Goal: Find contact information: Find contact information

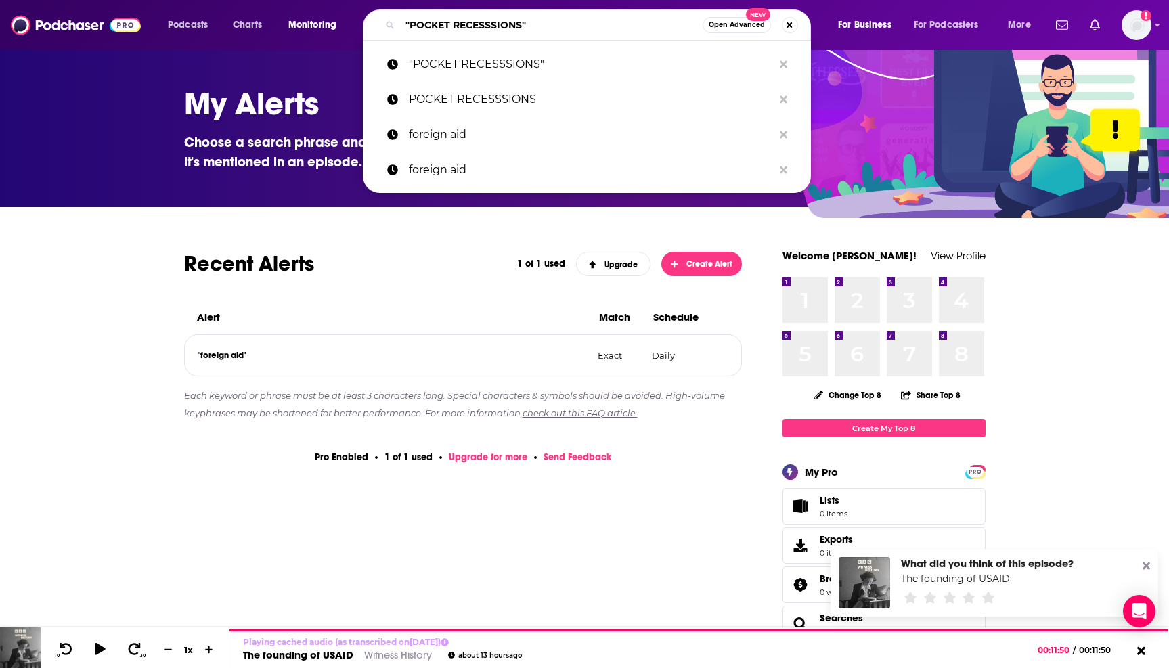
click at [439, 24] on input ""POCKET RECESSSIONS"" at bounding box center [551, 25] width 303 height 22
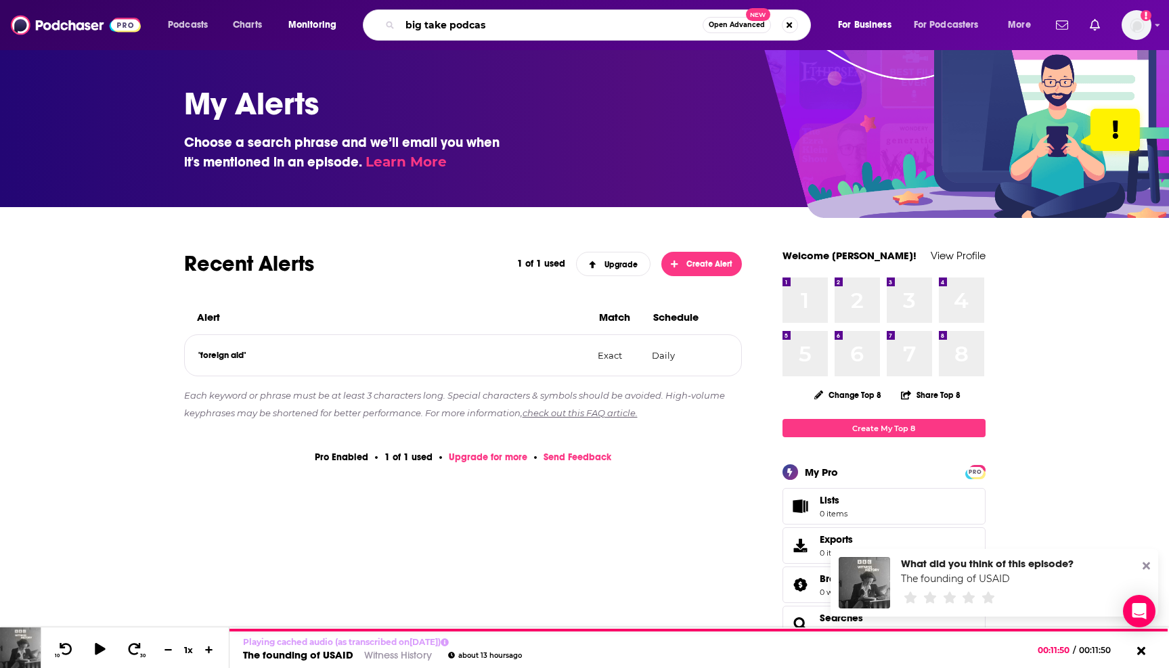
type input "big take podcast"
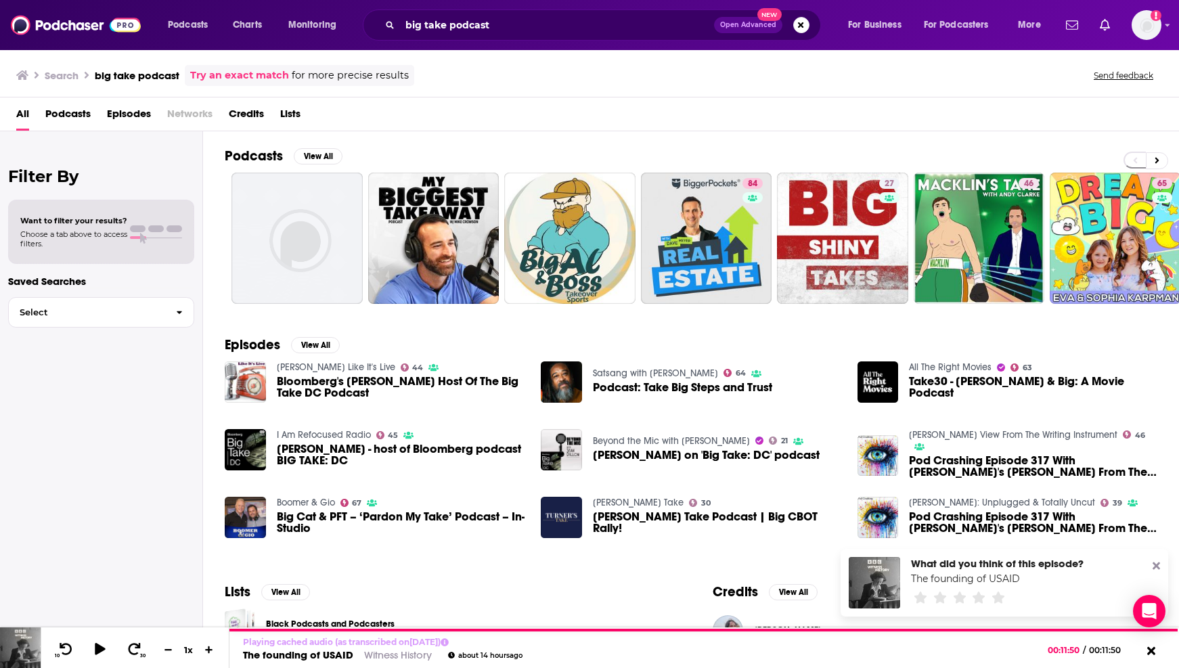
click at [399, 26] on div "big take podcast Open Advanced New" at bounding box center [592, 24] width 458 height 31
click at [405, 26] on input "big take podcast" at bounding box center [557, 25] width 314 height 22
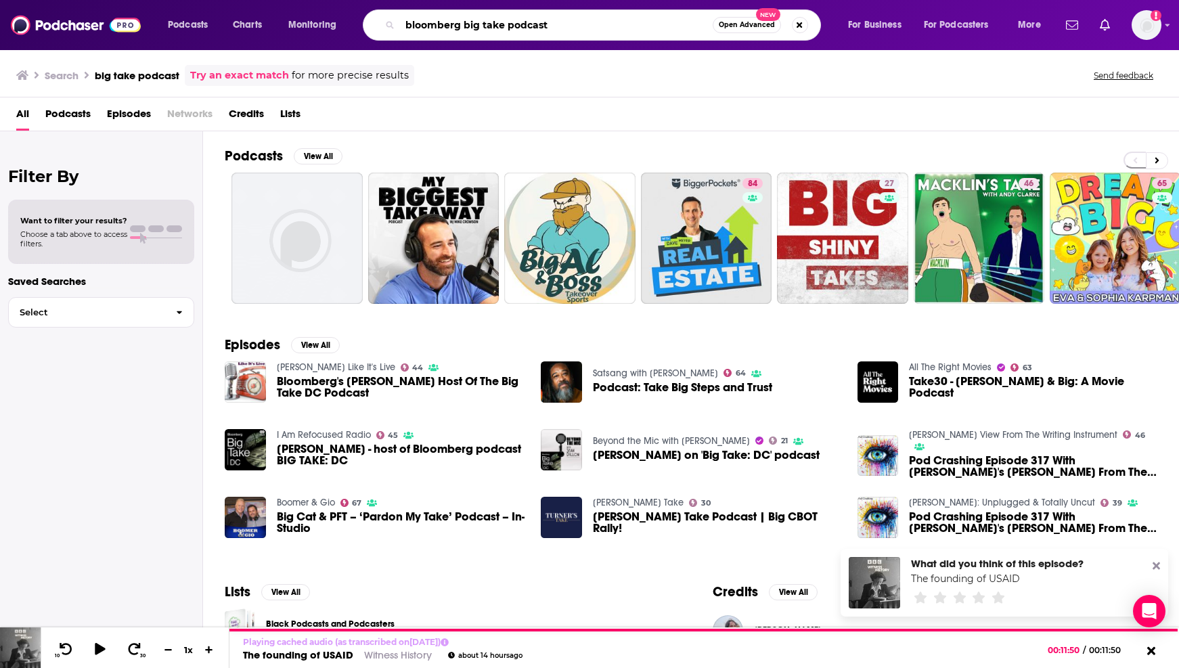
type input "bloomberg big take podcast"
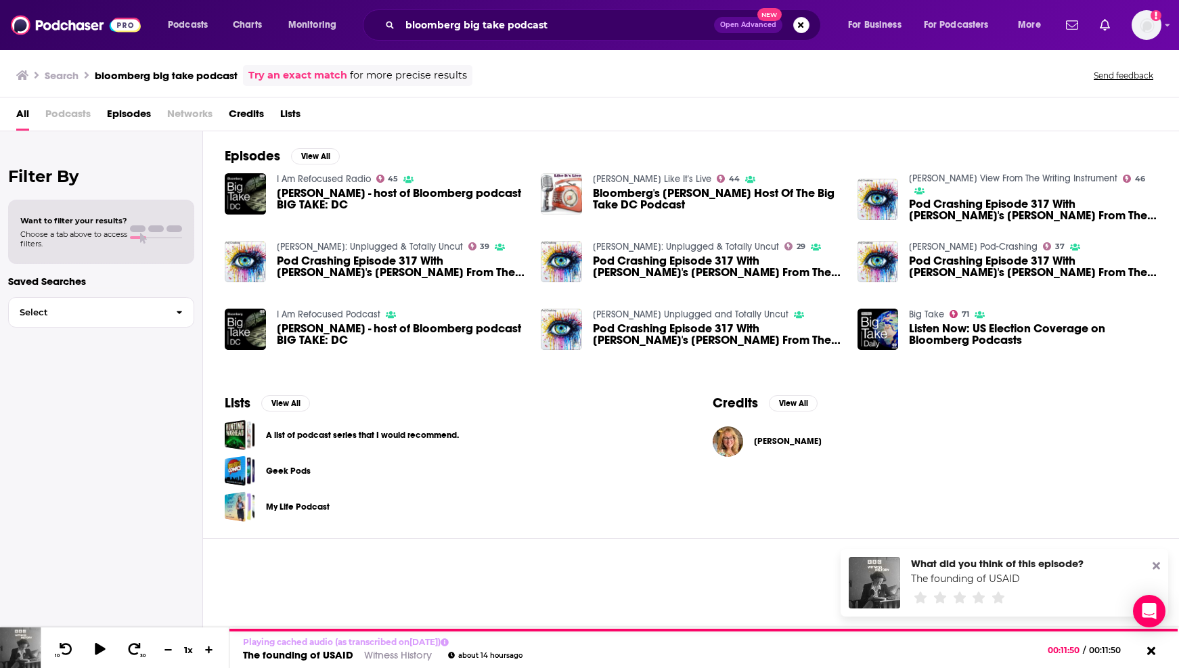
click at [70, 123] on span "Podcasts" at bounding box center [67, 117] width 45 height 28
click at [76, 104] on span "Podcasts" at bounding box center [67, 117] width 45 height 28
click at [76, 109] on span "Podcasts" at bounding box center [67, 117] width 45 height 28
click at [37, 127] on div "All Podcasts Episodes Networks Credits Lists" at bounding box center [592, 117] width 1152 height 28
click at [168, 116] on span "Networks" at bounding box center [189, 117] width 45 height 28
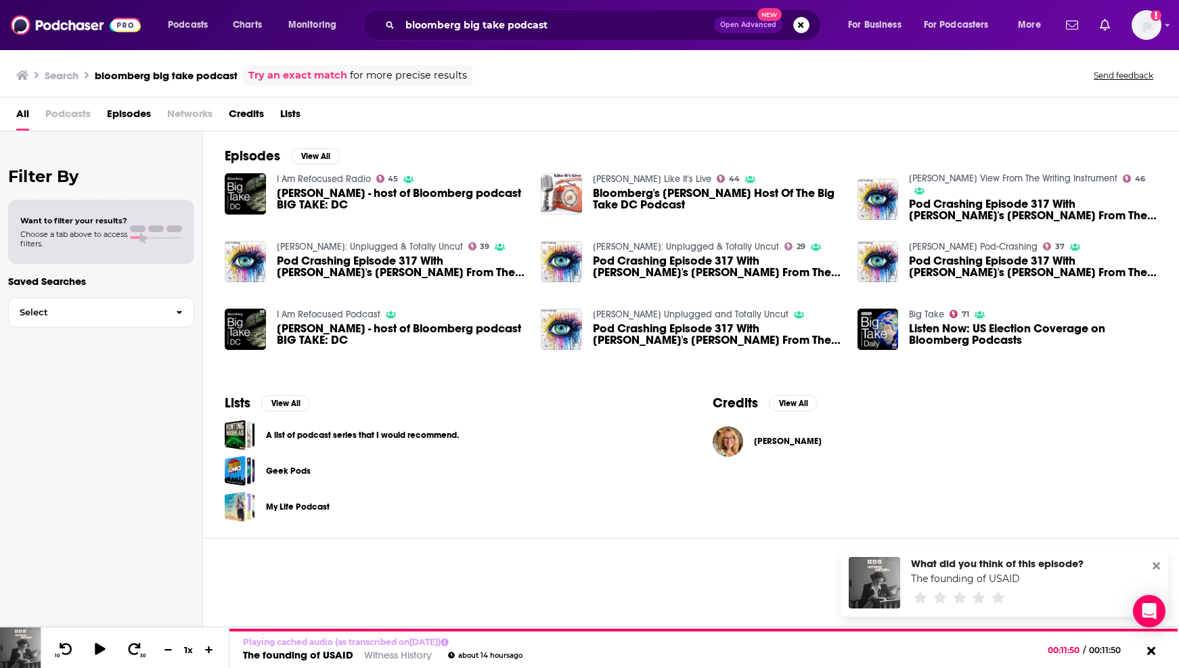
click at [187, 116] on span "Networks" at bounding box center [189, 117] width 45 height 28
click at [68, 74] on h3 "Search" at bounding box center [62, 75] width 34 height 13
click at [183, 20] on span "Podcasts" at bounding box center [188, 25] width 40 height 19
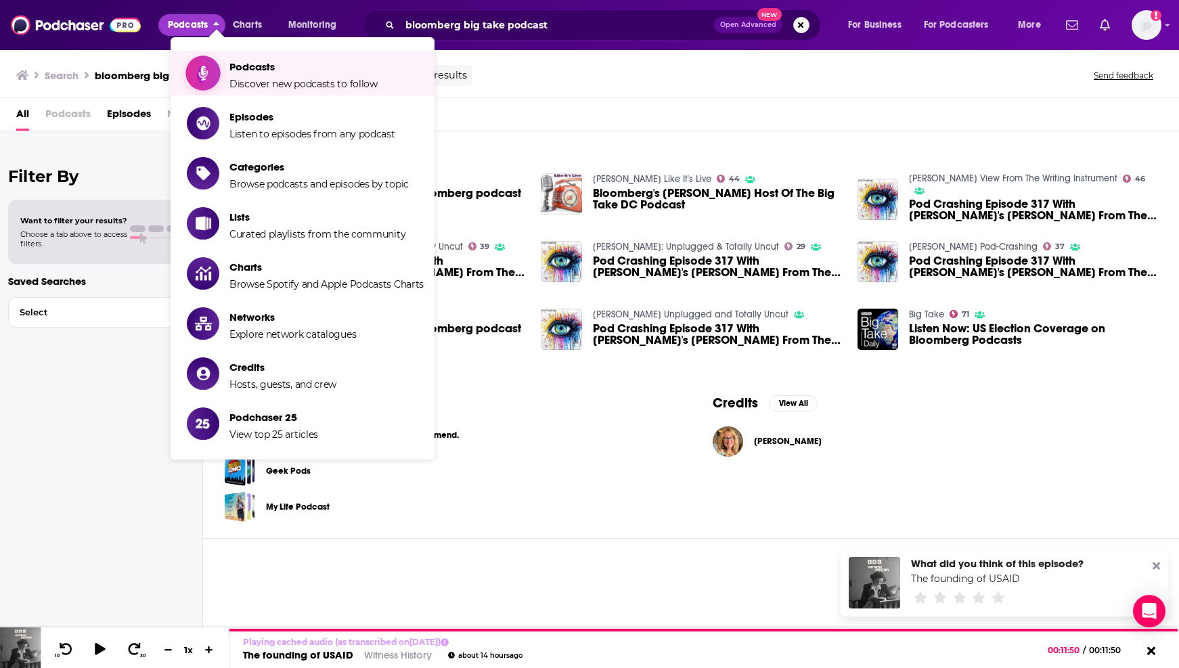
click at [252, 66] on span "Podcasts" at bounding box center [303, 66] width 148 height 13
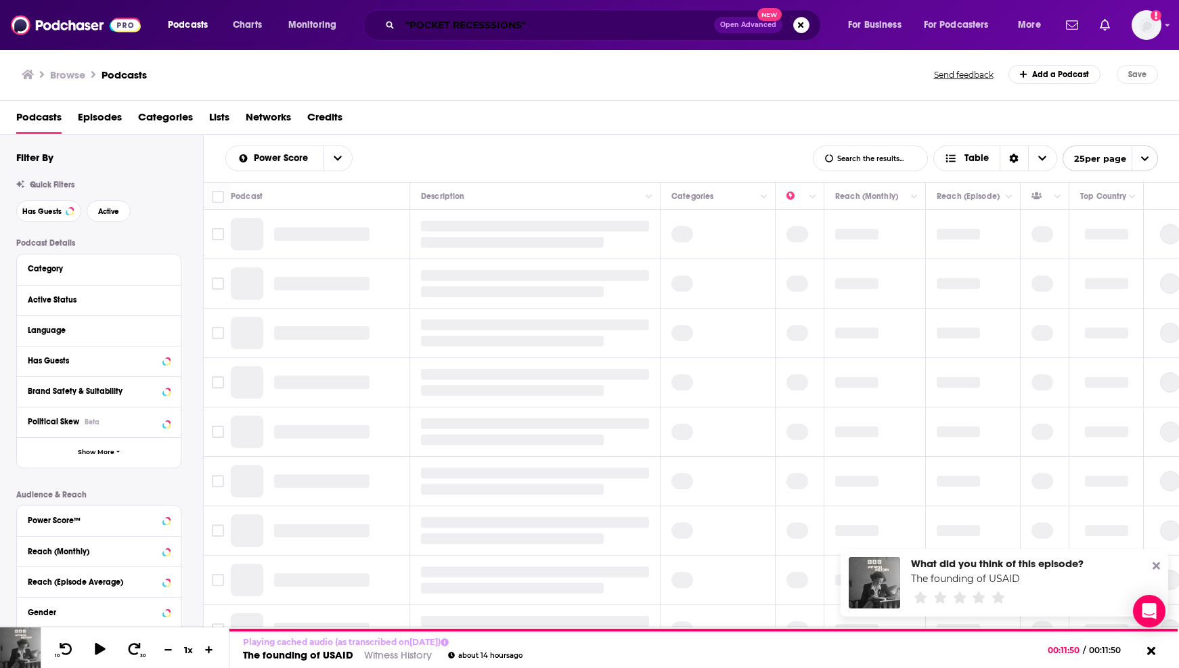
click at [479, 35] on input ""POCKET RECESSSIONS"" at bounding box center [557, 25] width 314 height 22
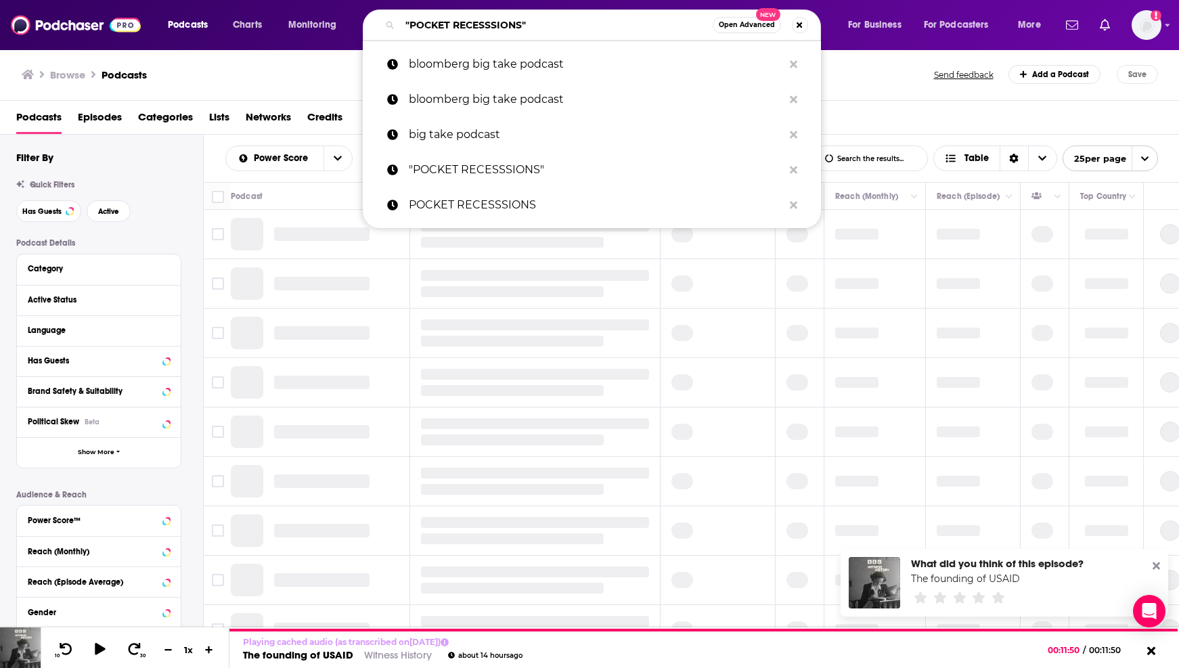
click at [479, 35] on input ""POCKET RECESSSIONS"" at bounding box center [556, 25] width 313 height 22
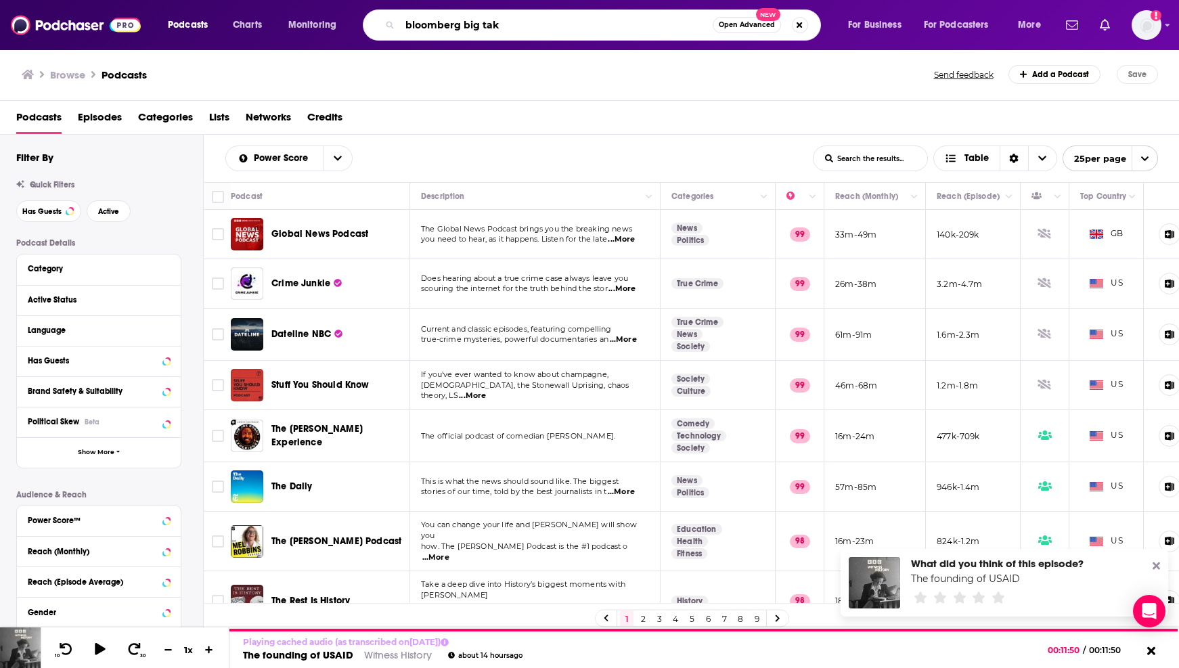
type input "bloomberg big take"
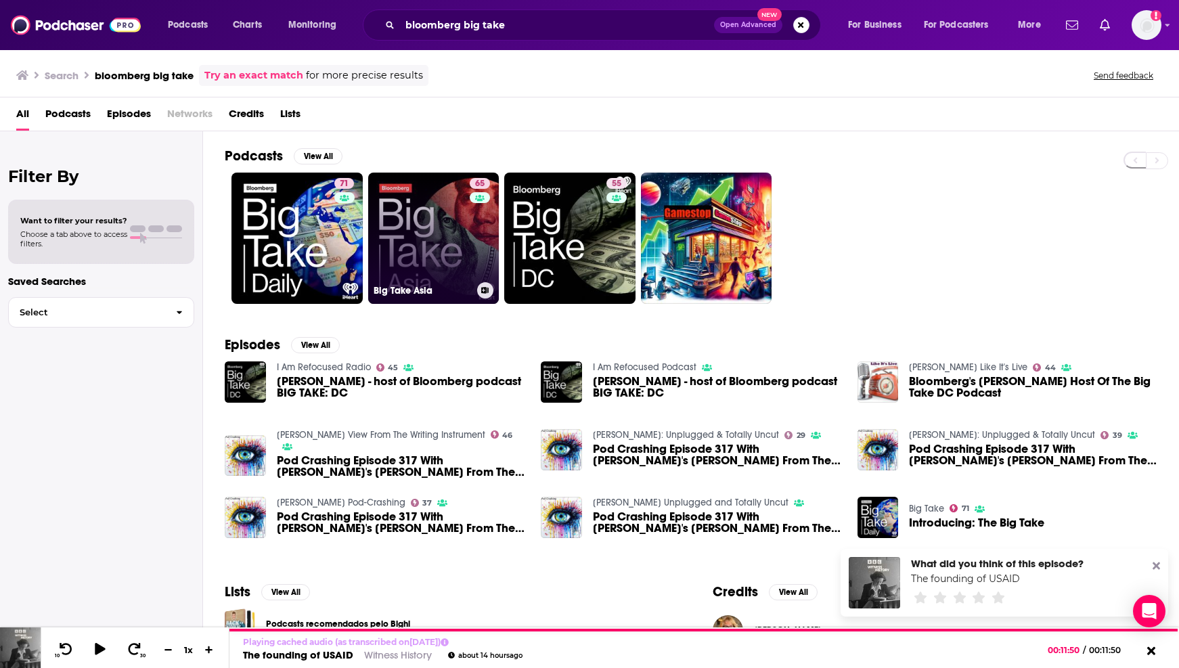
scroll to position [58, 0]
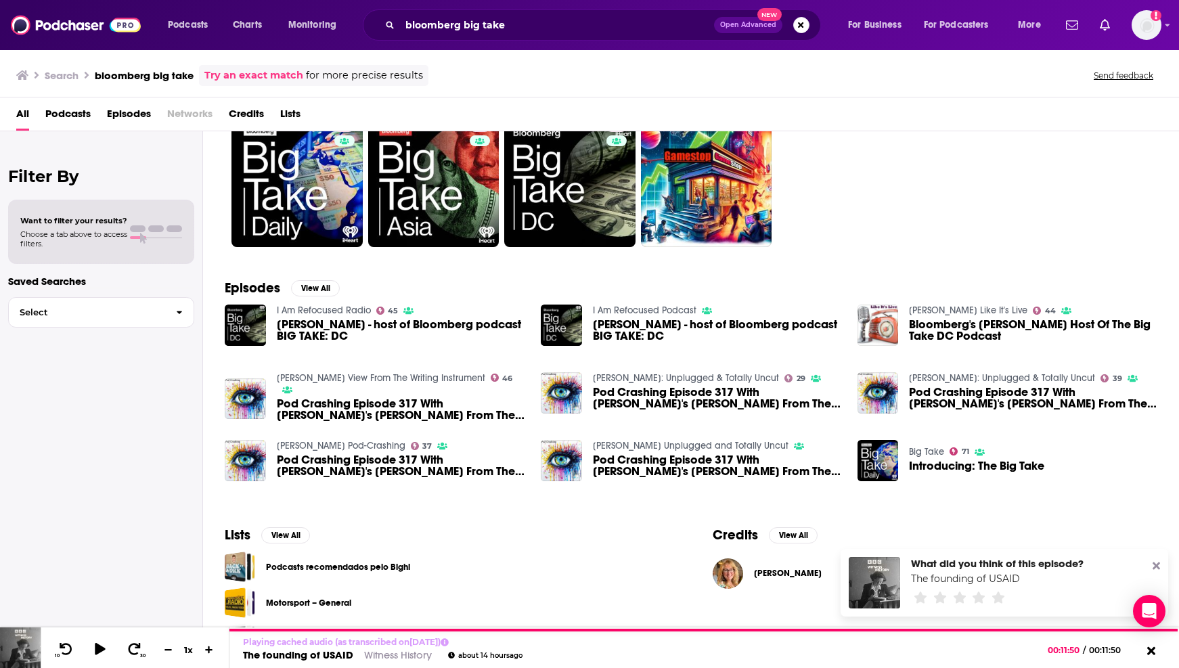
click at [522, 7] on div "Podcasts Charts Monitoring bloomberg big take Open Advanced New For Business Fo…" at bounding box center [589, 25] width 1179 height 50
click at [522, 26] on input "bloomberg big take" at bounding box center [557, 25] width 314 height 22
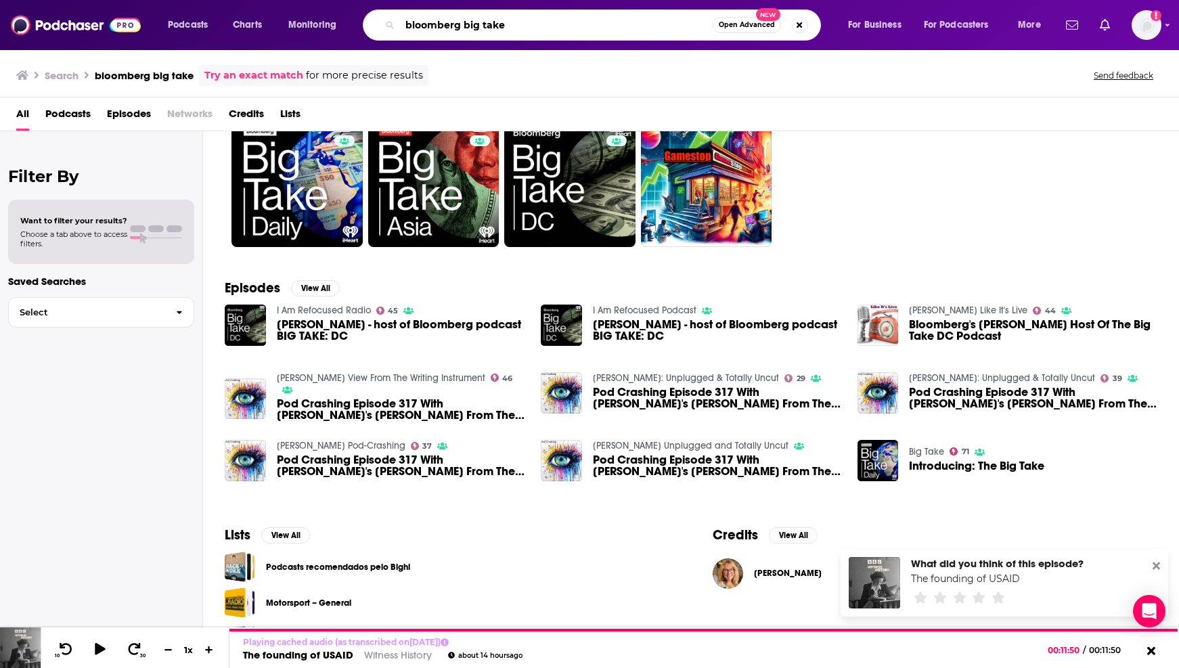
click at [522, 26] on input "bloomberg big take" at bounding box center [556, 25] width 313 height 22
type input "the big take"
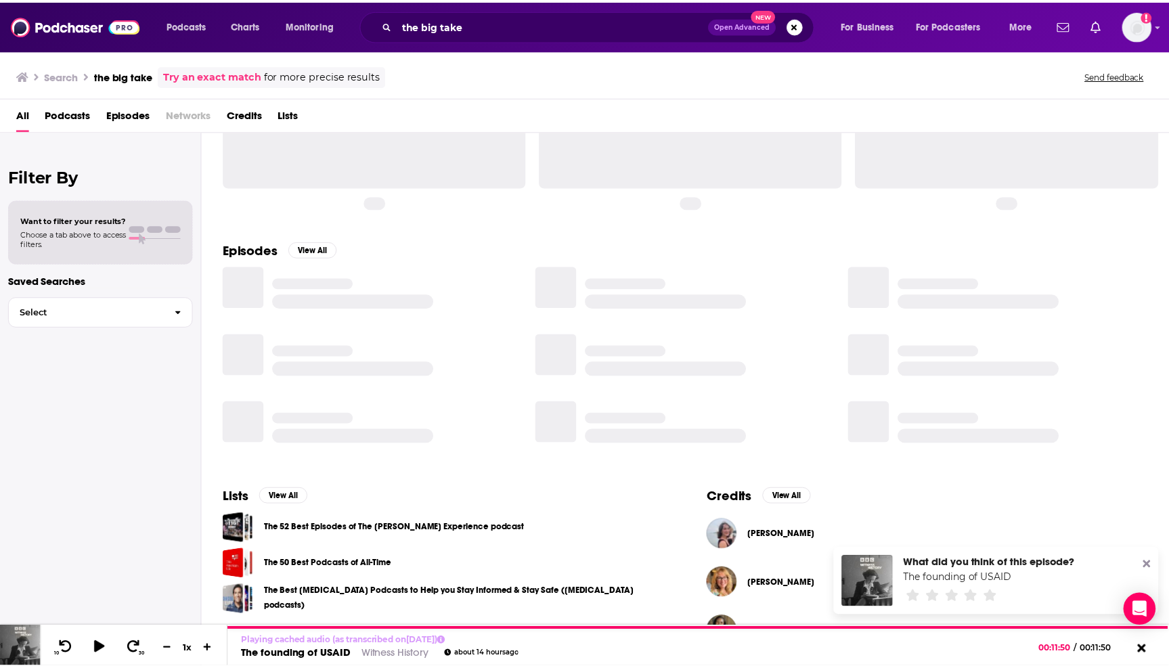
scroll to position [58, 0]
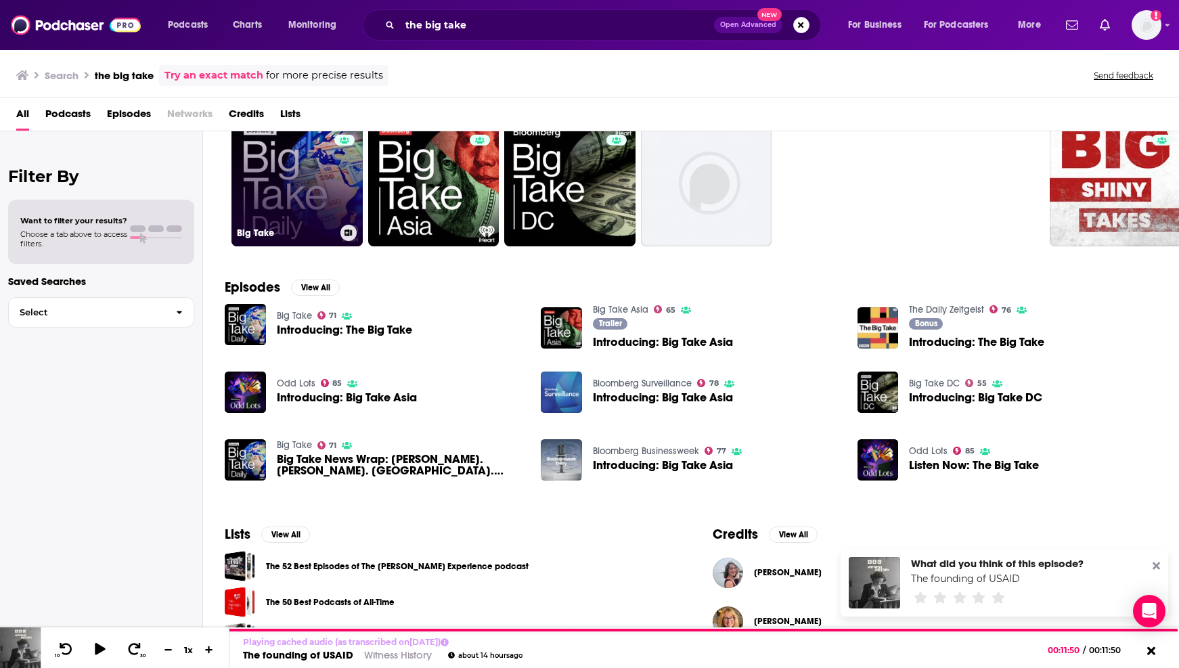
click at [278, 189] on link "71 Big Take" at bounding box center [296, 180] width 131 height 131
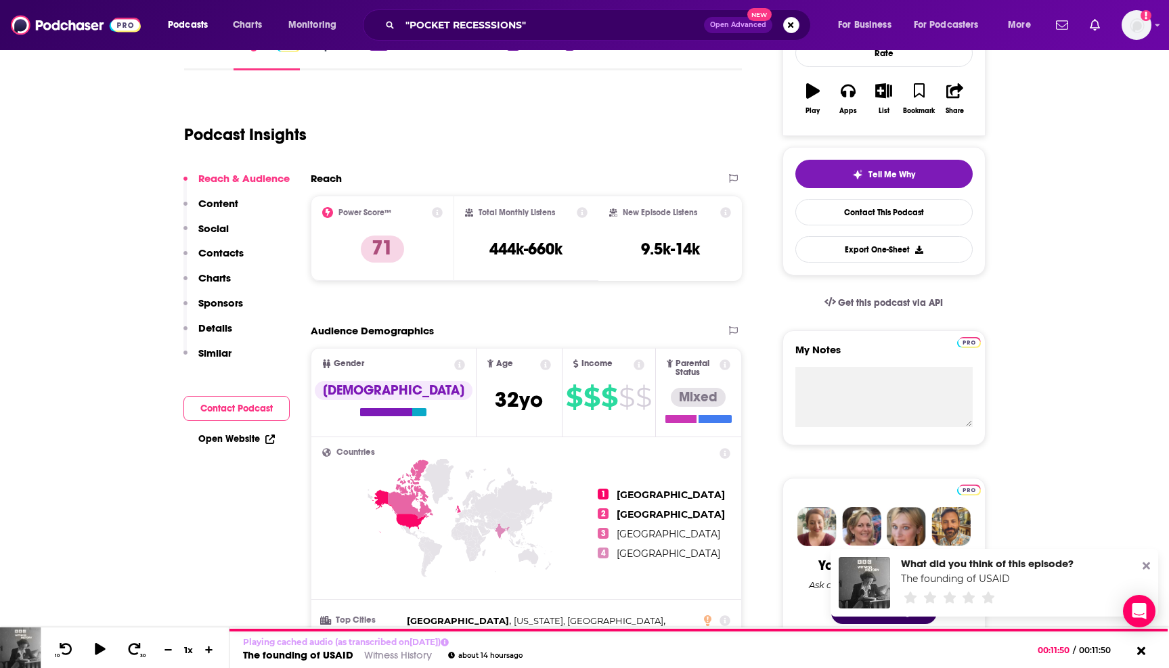
scroll to position [187, 0]
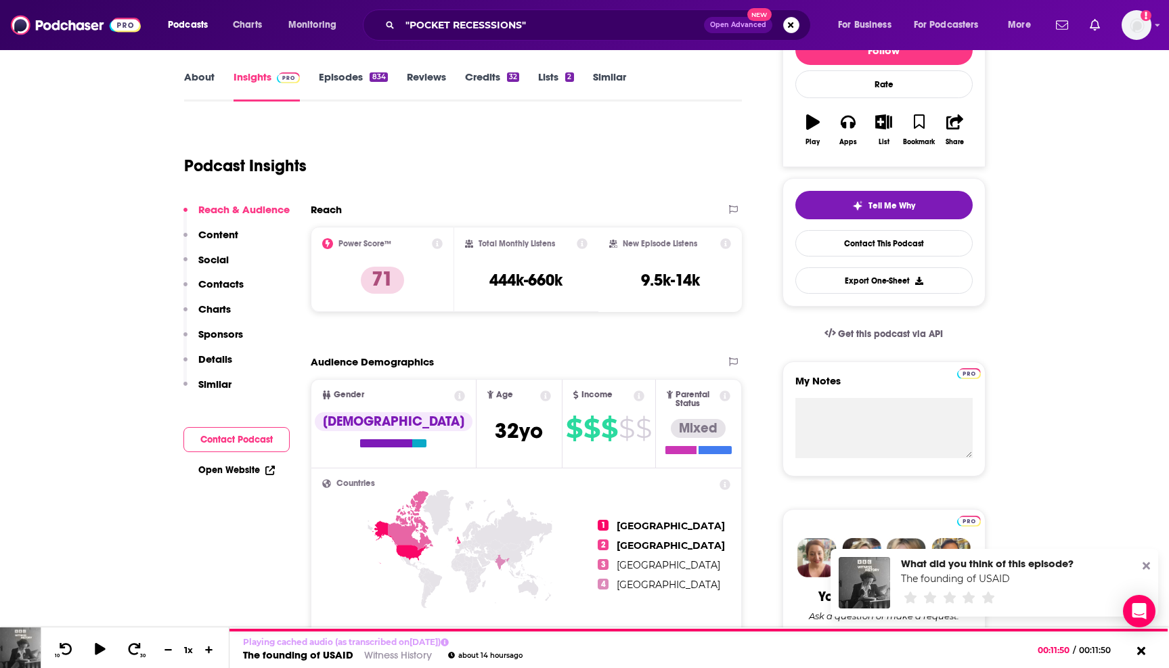
click at [220, 225] on button "Reach & Audience" at bounding box center [236, 215] width 106 height 25
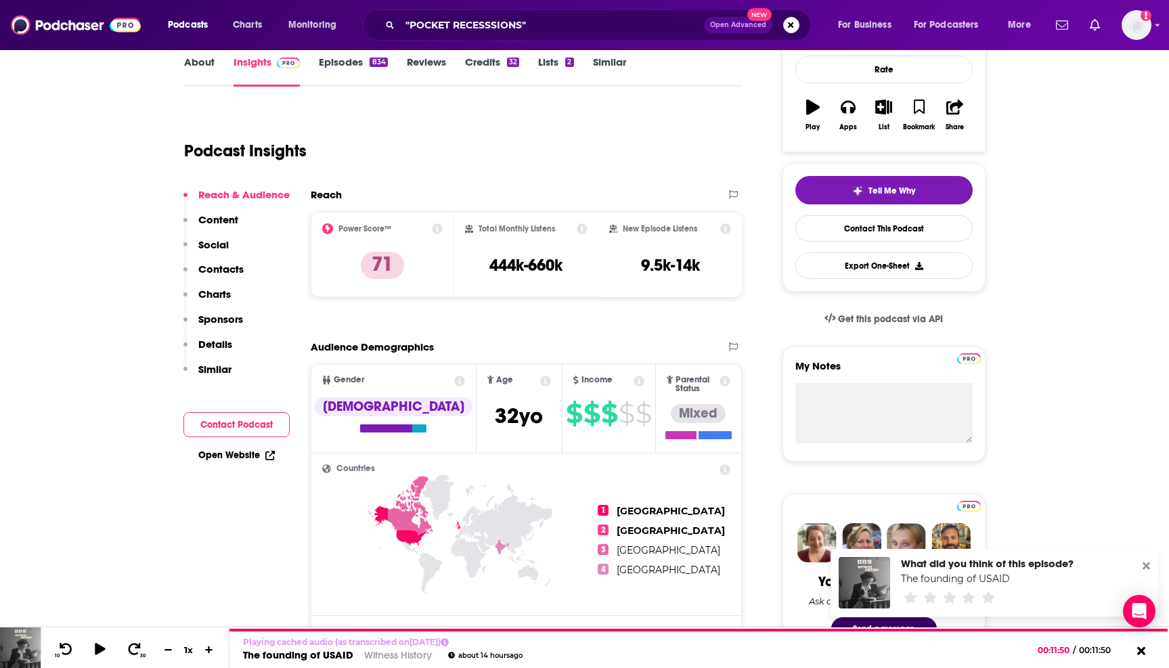
click at [217, 221] on p "Content" at bounding box center [218, 219] width 40 height 13
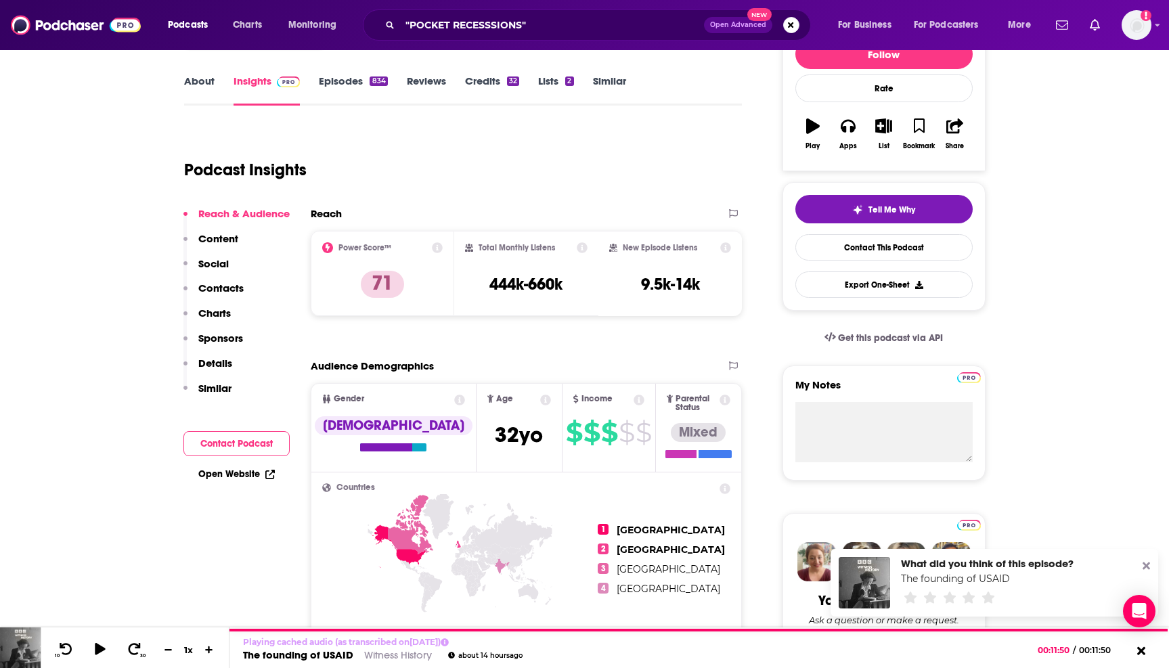
scroll to position [184, 0]
click at [195, 87] on link "About" at bounding box center [199, 89] width 30 height 31
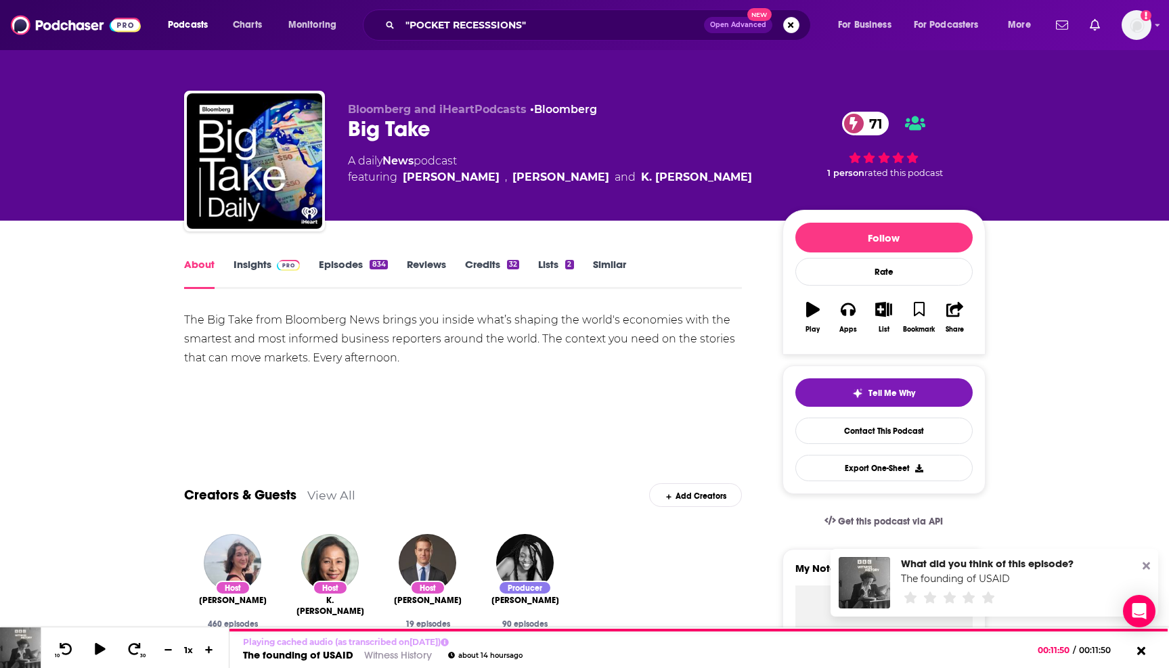
click at [398, 361] on div "The Big Take from Bloomberg News brings you inside what’s shaping the world's e…" at bounding box center [463, 339] width 558 height 57
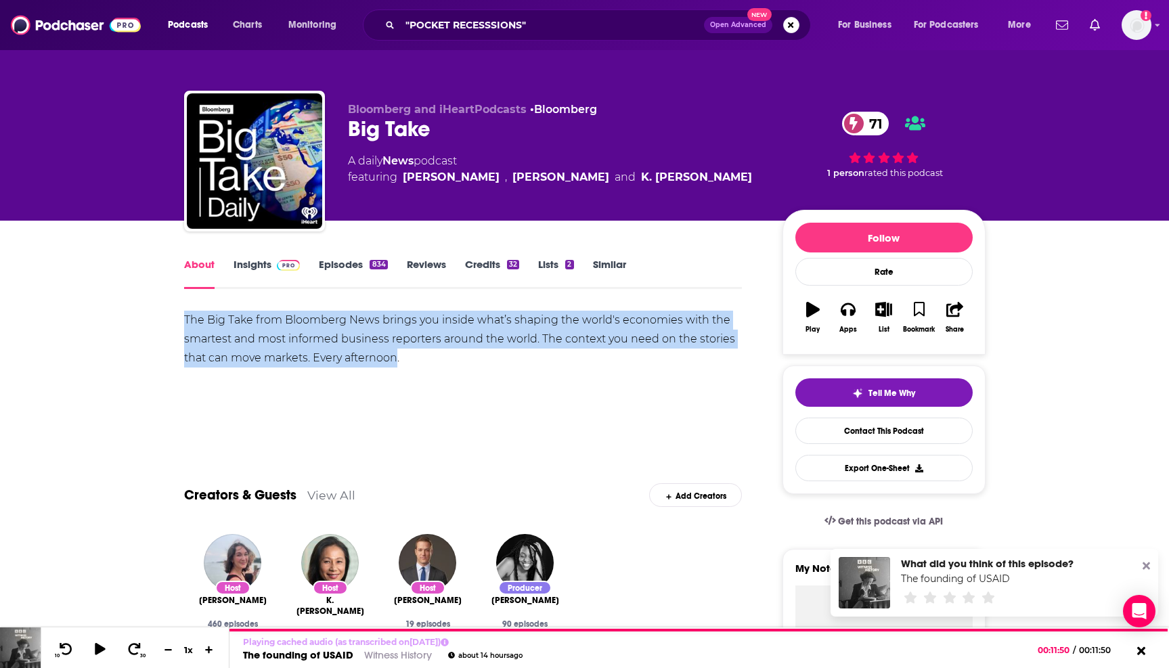
drag, startPoint x: 396, startPoint y: 359, endPoint x: 181, endPoint y: 317, distance: 218.5
copy div "The Big Take from Bloomberg News brings you inside what’s shaping the world's e…"
click at [278, 269] on img at bounding box center [289, 265] width 24 height 11
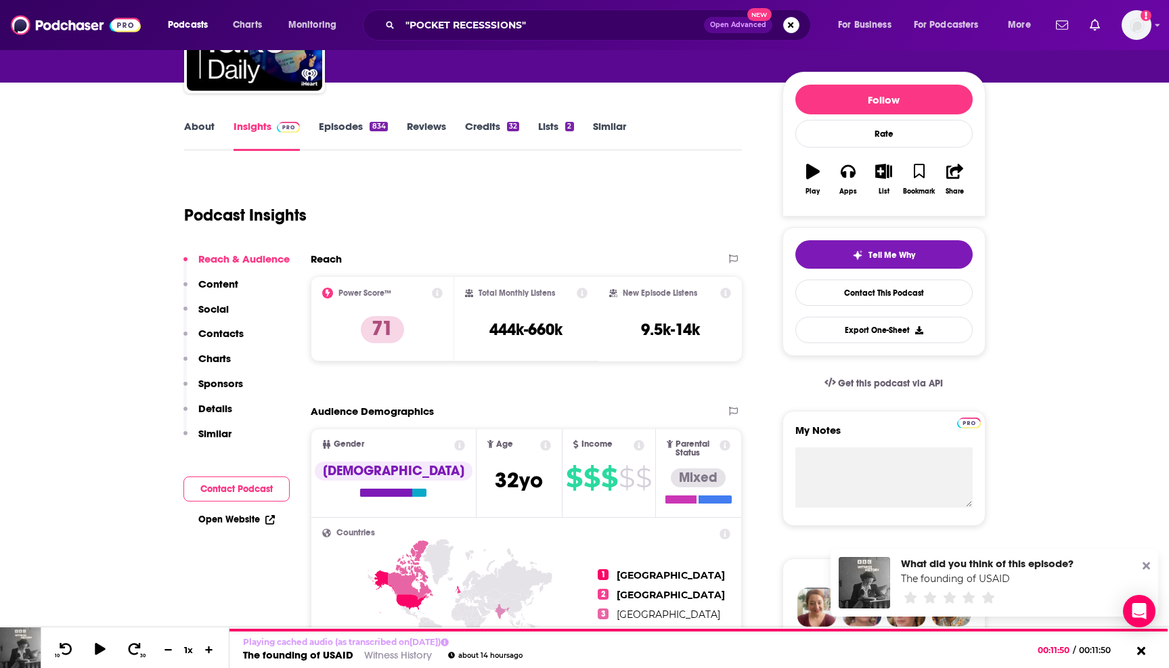
scroll to position [235, 0]
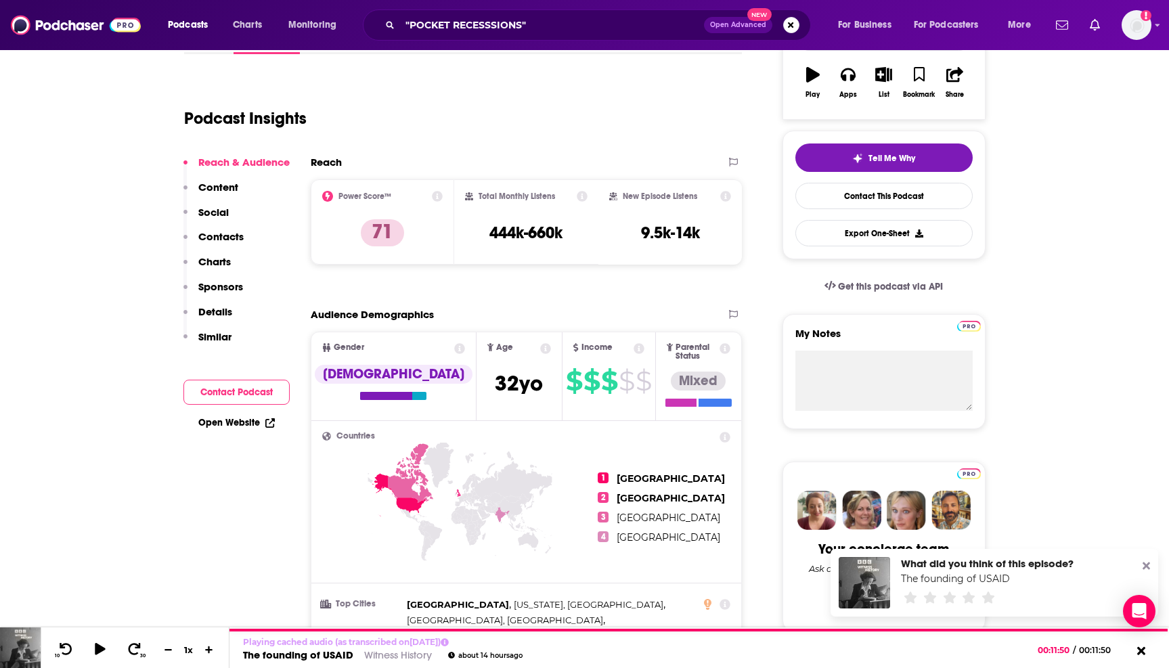
click at [218, 309] on p "Details" at bounding box center [215, 311] width 34 height 13
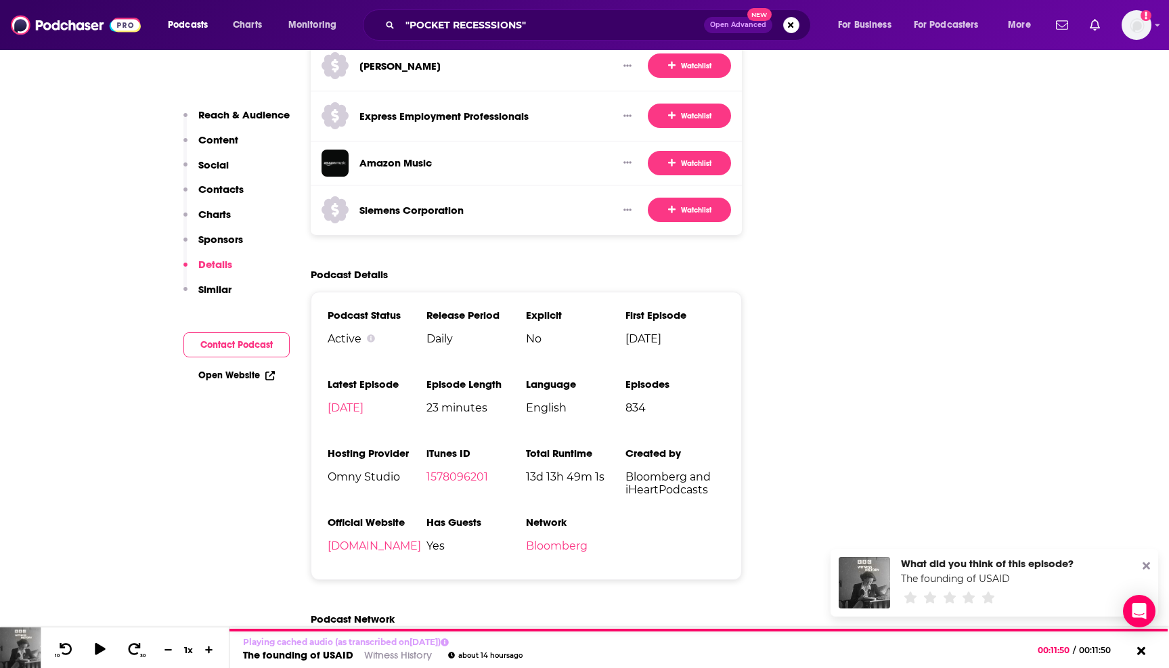
click at [218, 194] on p "Contacts" at bounding box center [220, 189] width 45 height 13
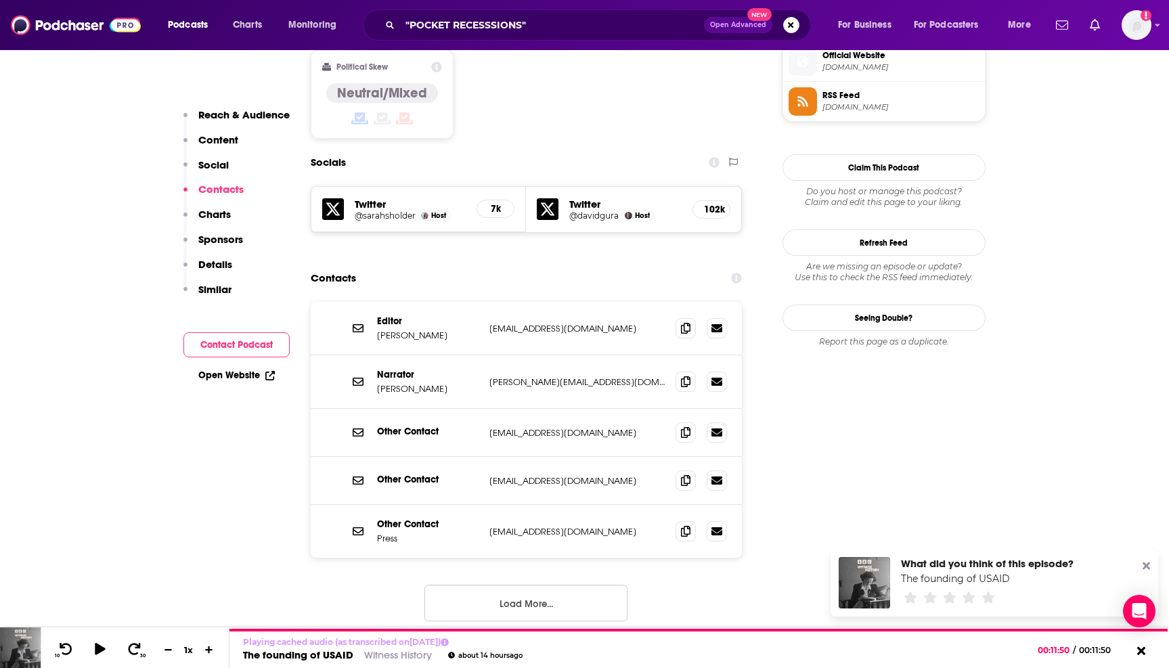
scroll to position [1103, 0]
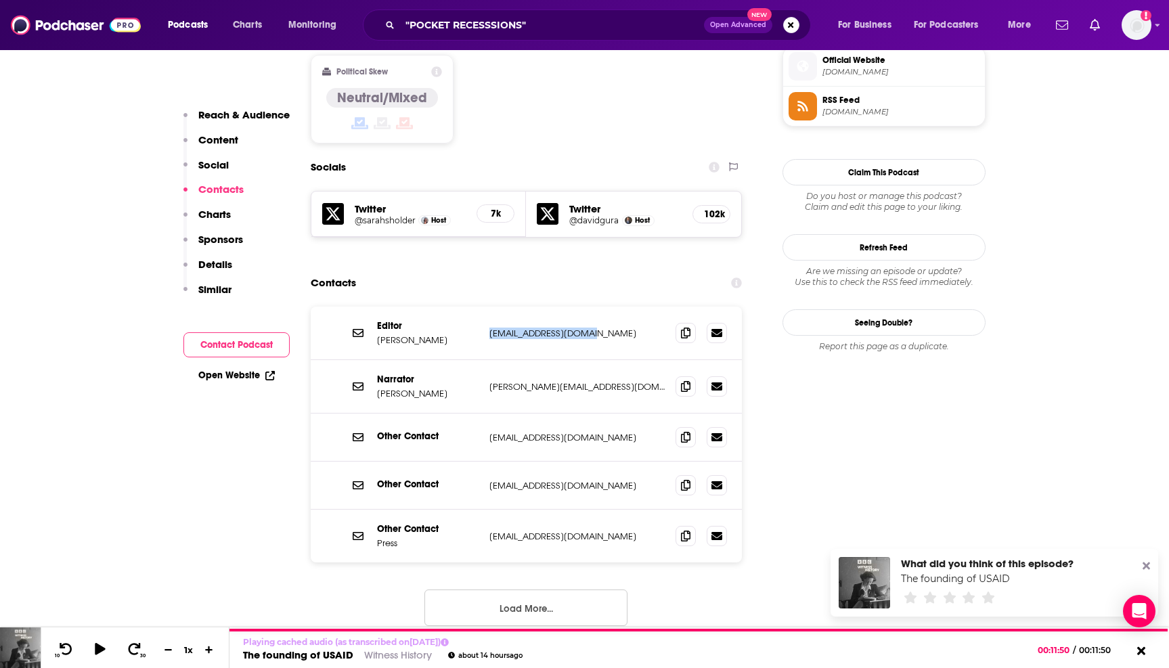
drag, startPoint x: 622, startPoint y: 251, endPoint x: 486, endPoint y: 249, distance: 136.1
click at [486, 307] on div "Editor [PERSON_NAME] [EMAIL_ADDRESS][DOMAIN_NAME] [EMAIL_ADDRESS][DOMAIN_NAME]" at bounding box center [527, 333] width 432 height 53
copy p "[EMAIL_ADDRESS][DOMAIN_NAME]"
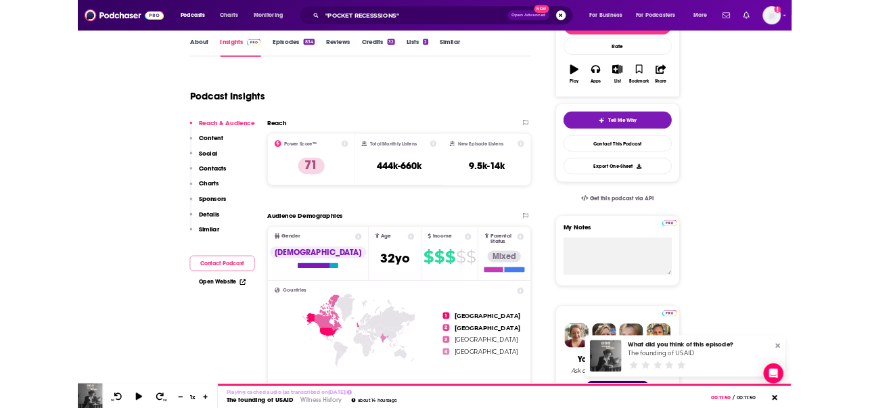
scroll to position [192, 0]
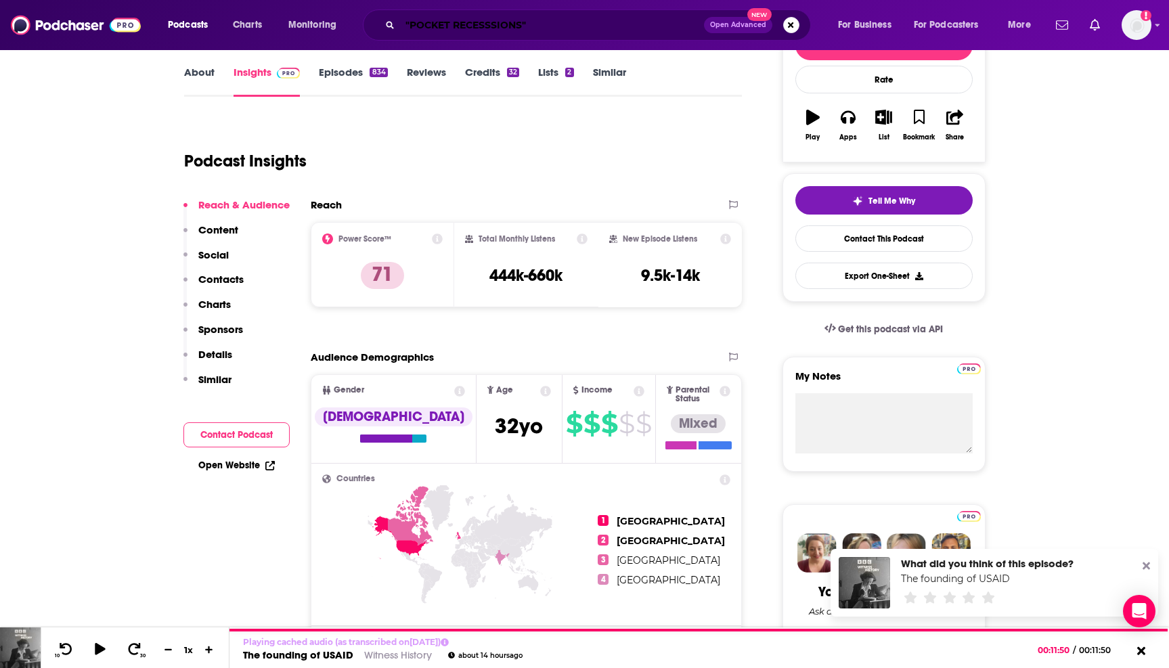
click at [449, 23] on input ""POCKET RECESSSIONS"" at bounding box center [552, 25] width 304 height 22
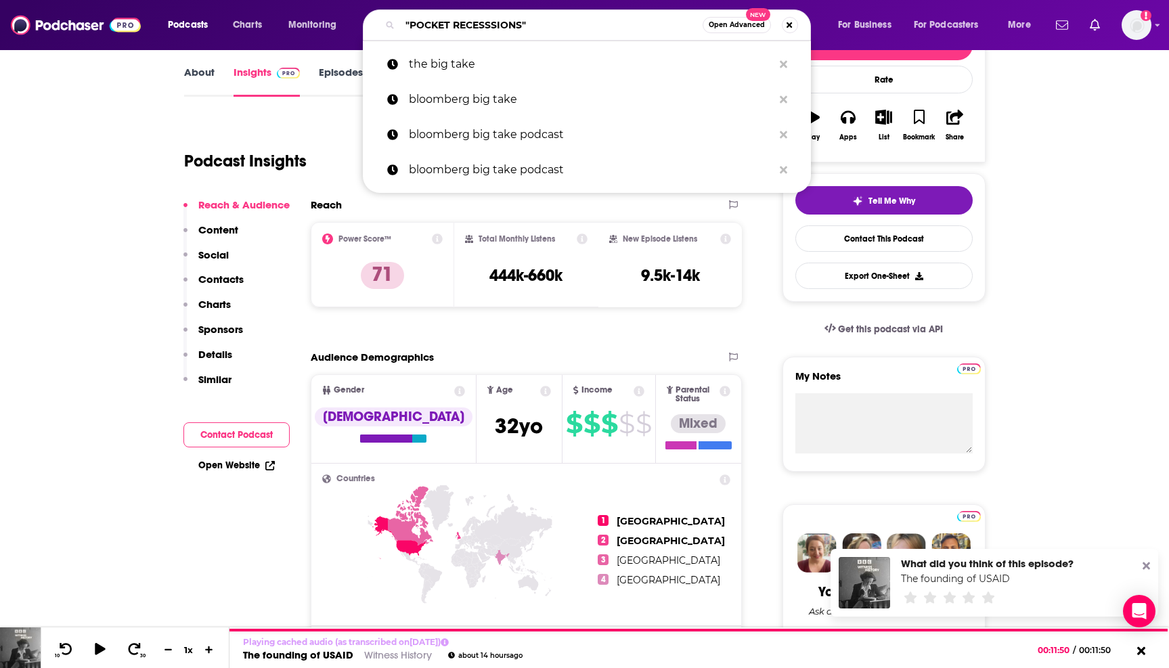
click at [449, 23] on input ""POCKET RECESSSIONS"" at bounding box center [551, 25] width 303 height 22
